Goal: Check status: Check status

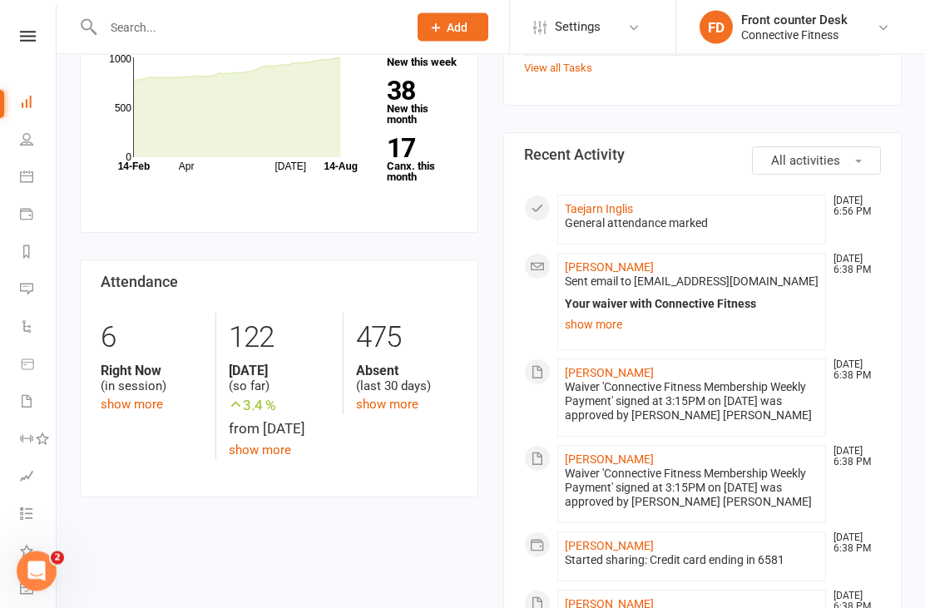
scroll to position [449, 0]
click at [583, 202] on link "Taejarn Inglis" at bounding box center [599, 208] width 68 height 13
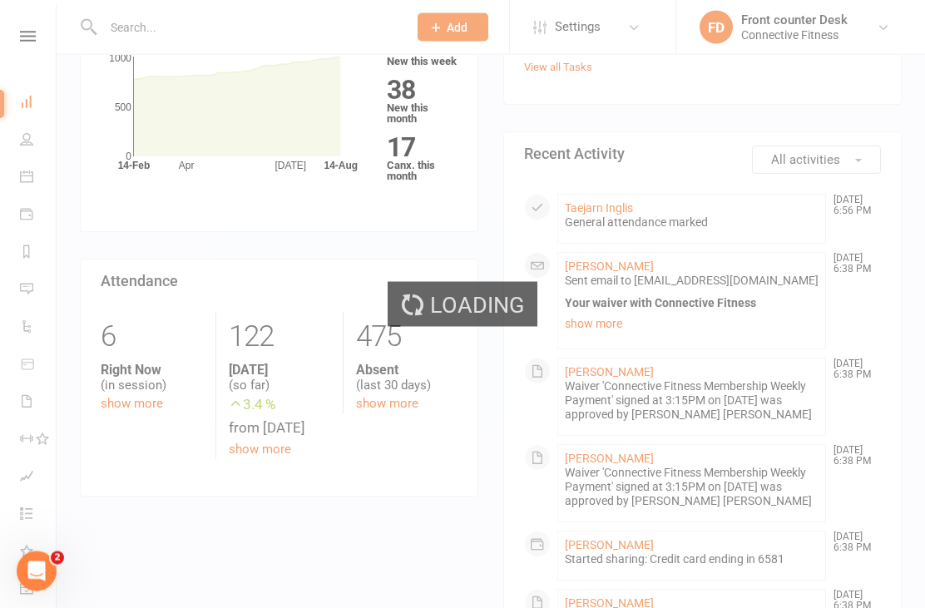
scroll to position [449, 0]
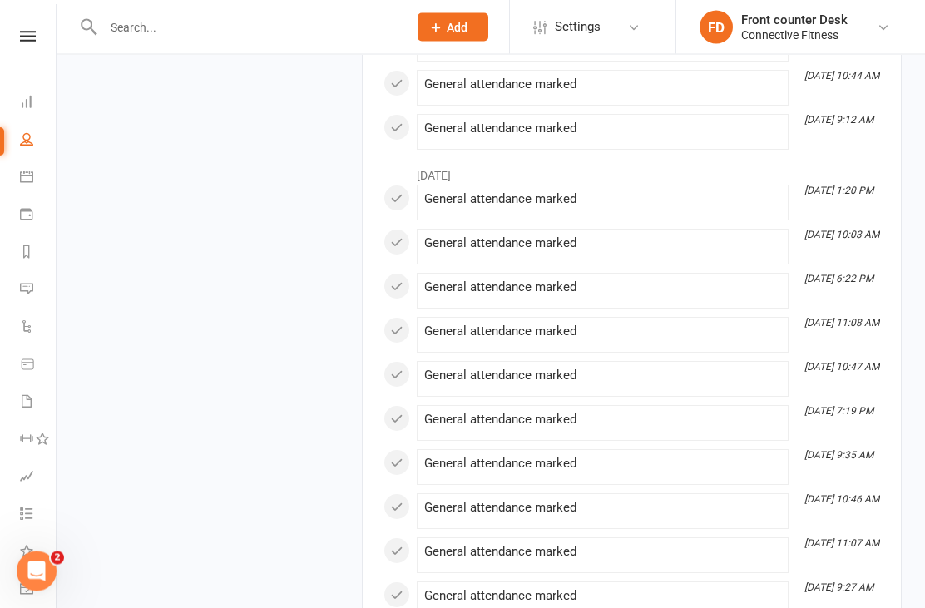
scroll to position [2219, 0]
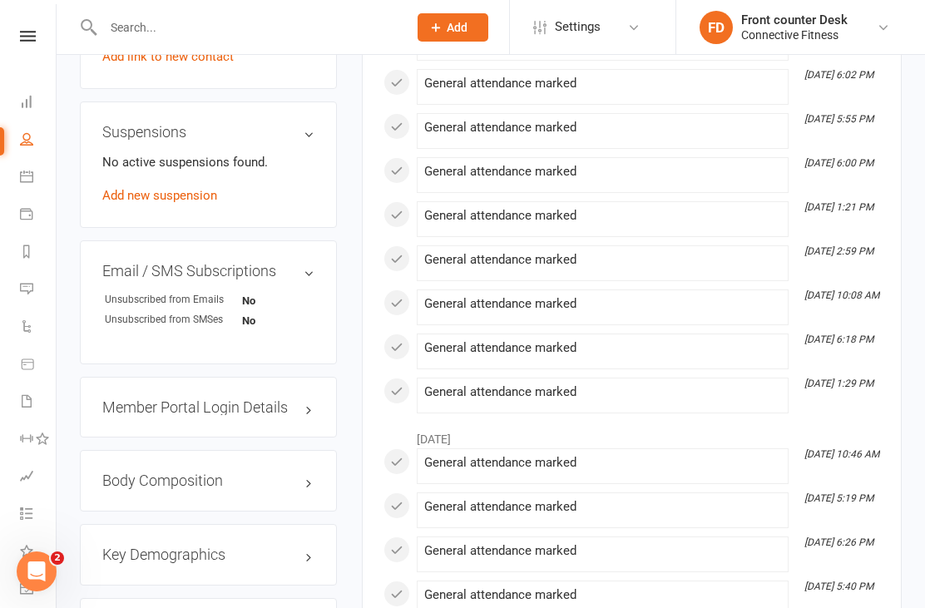
click at [431, 201] on li "[DATE] 1:21 PM General attendance marked" at bounding box center [603, 219] width 372 height 36
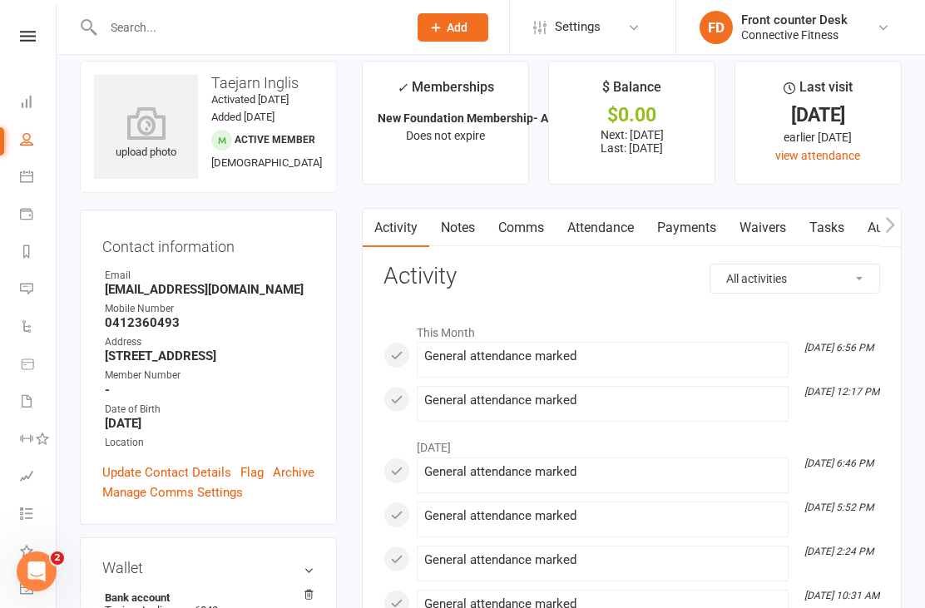
scroll to position [0, 0]
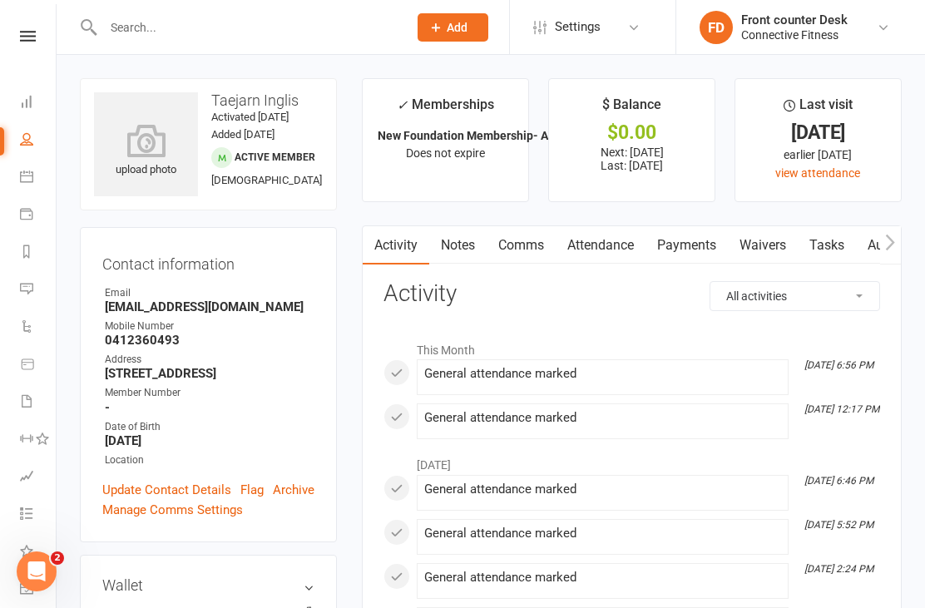
click at [620, 238] on link "Attendance" at bounding box center [601, 245] width 90 height 38
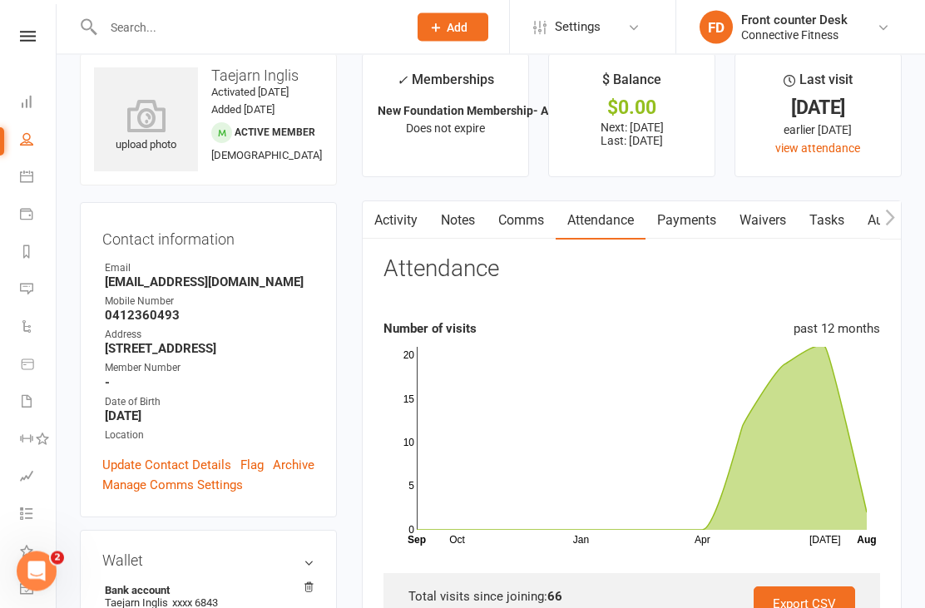
scroll to position [7, 0]
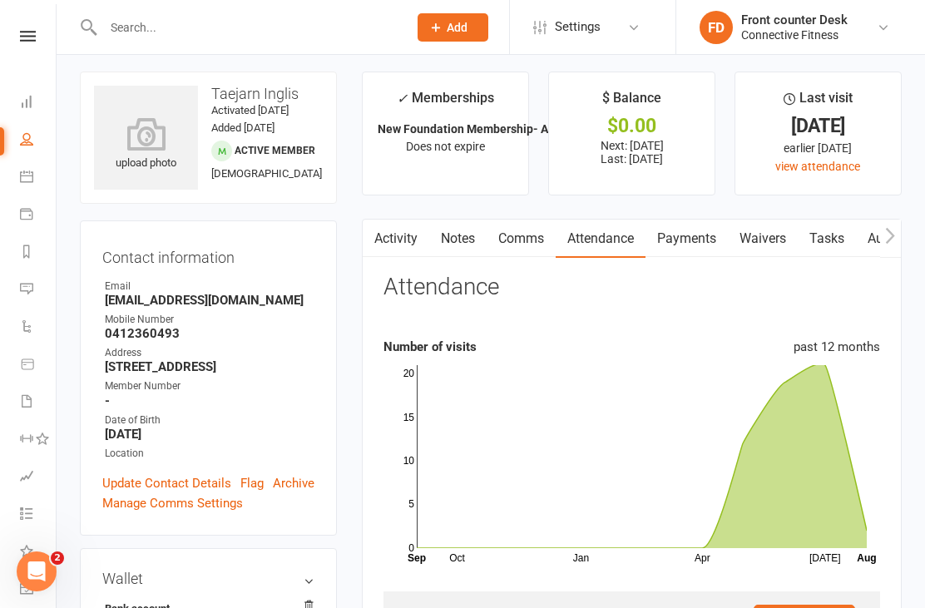
click at [399, 245] on link "Activity" at bounding box center [396, 239] width 67 height 38
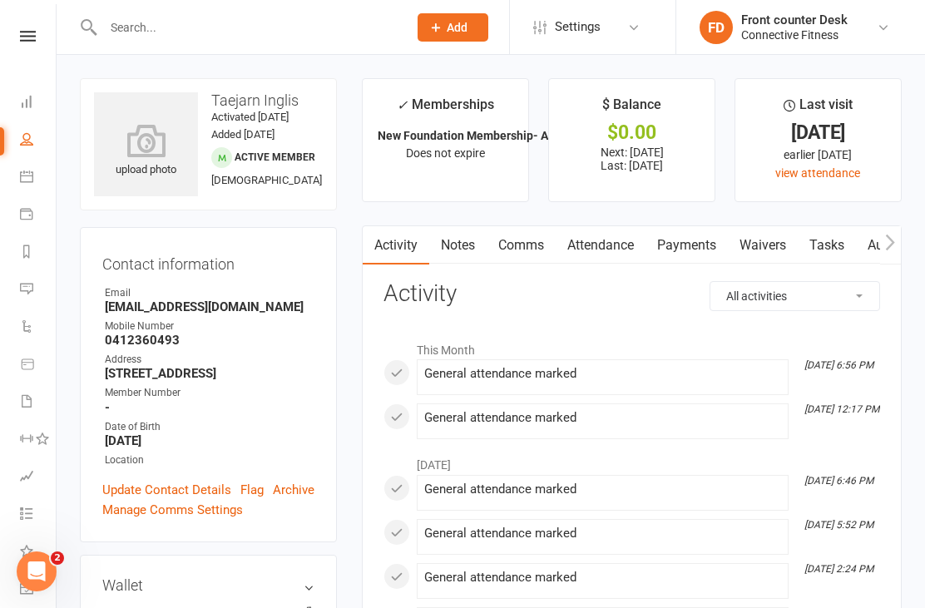
scroll to position [60, 0]
